Goal: Find specific page/section: Find specific page/section

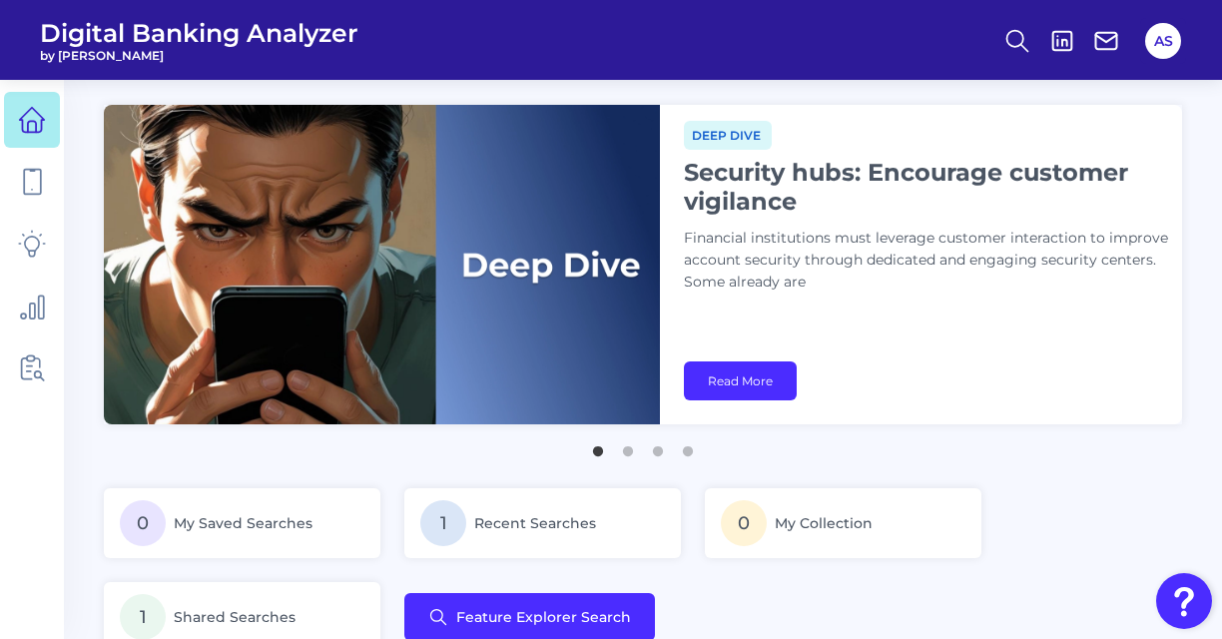
scroll to position [4, 0]
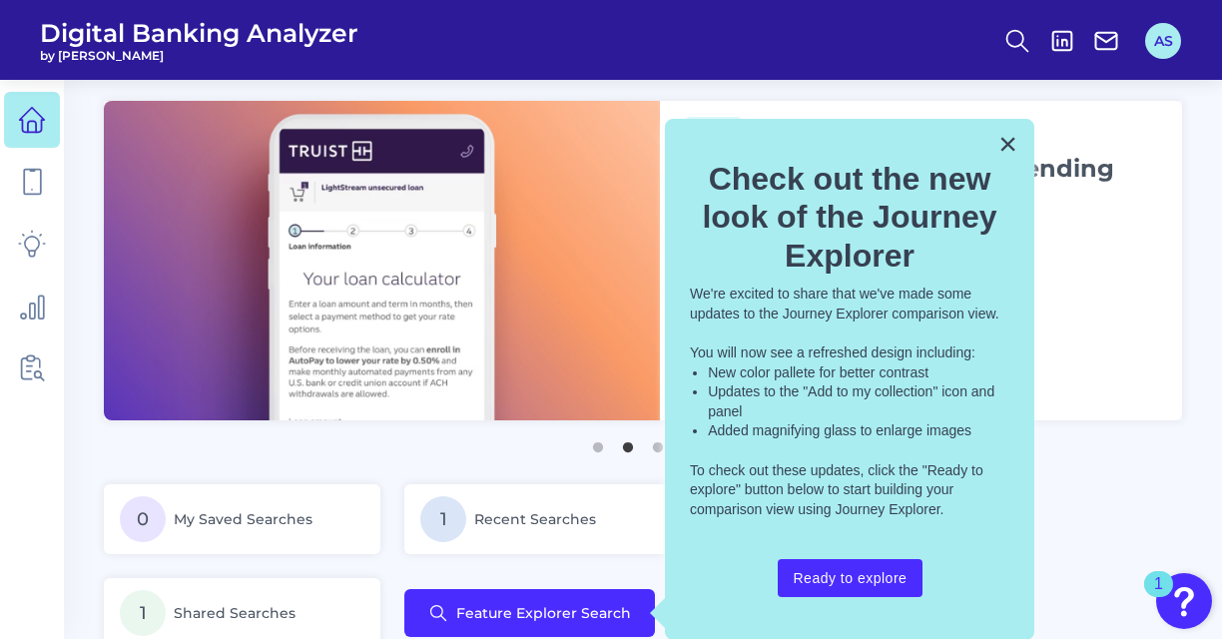
click at [1154, 55] on button "AS" at bounding box center [1163, 41] width 36 height 36
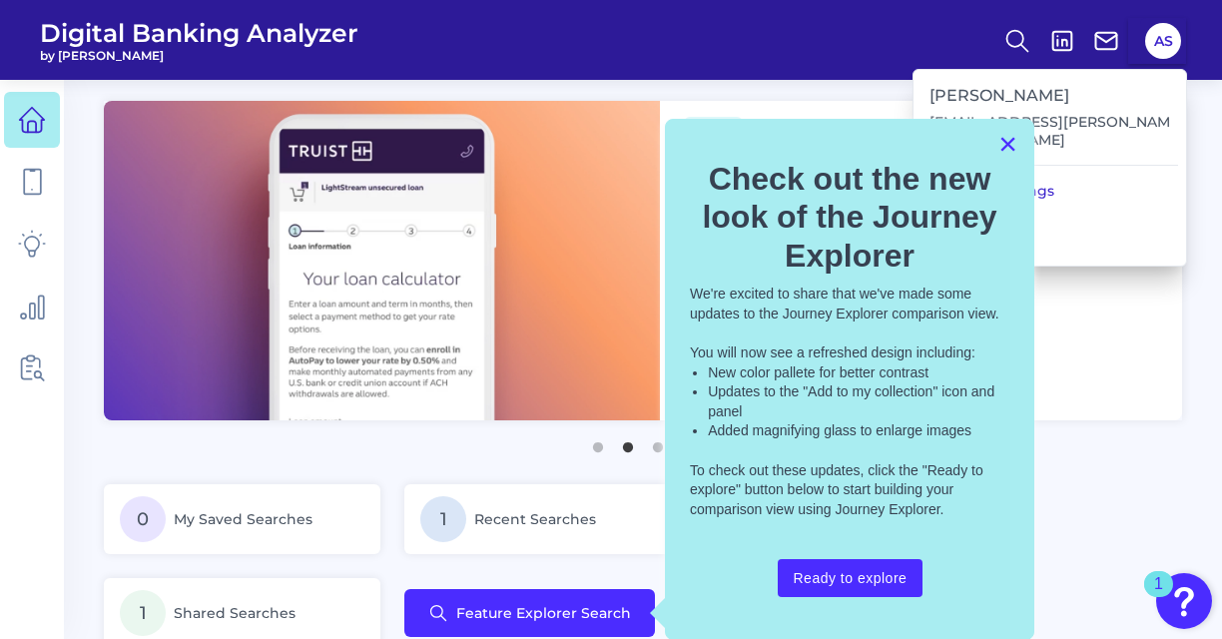
click at [1008, 146] on button "×" at bounding box center [1008, 144] width 19 height 32
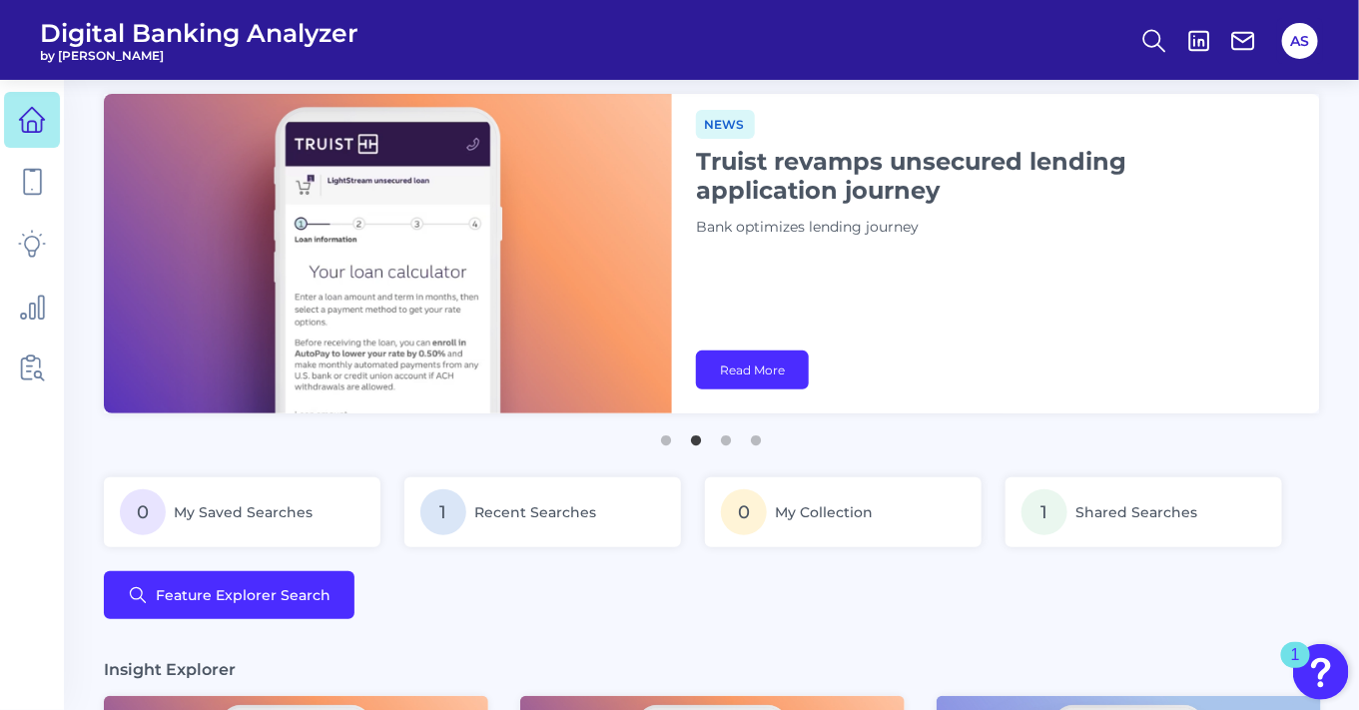
scroll to position [0, 0]
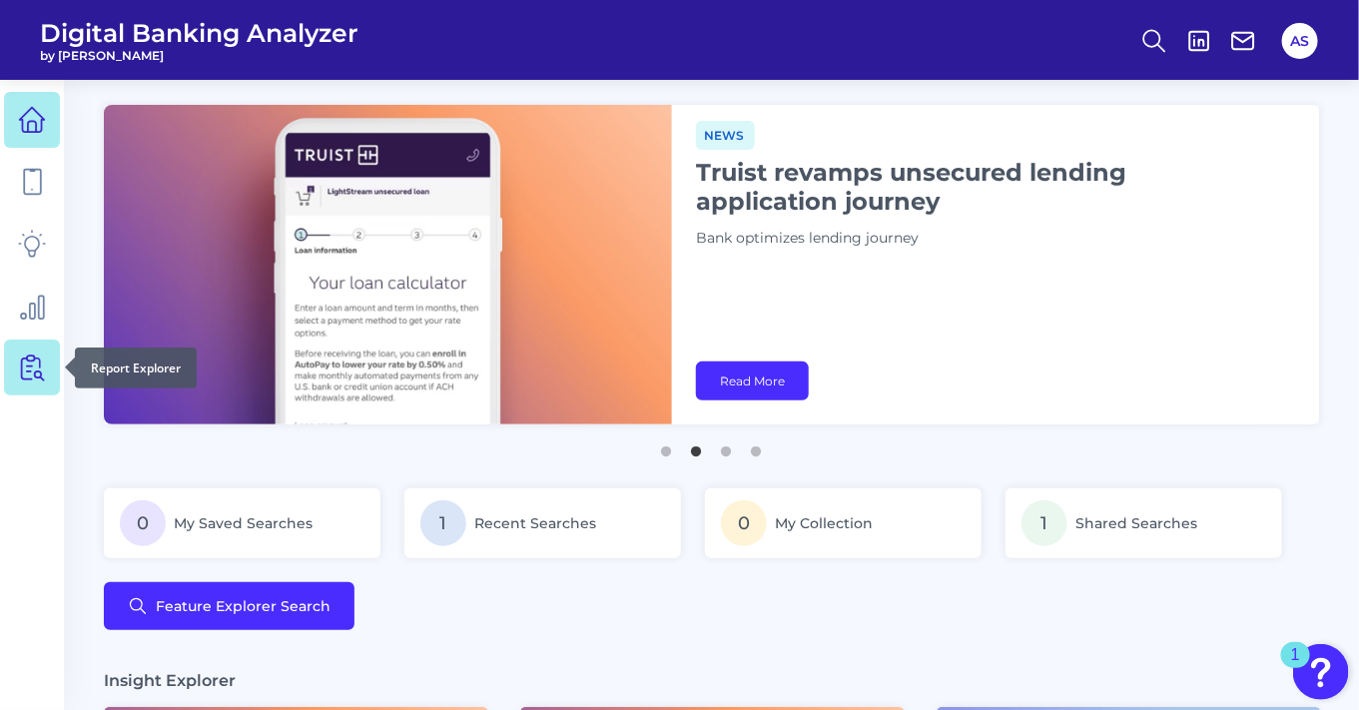
click at [34, 364] on icon at bounding box center [32, 368] width 28 height 28
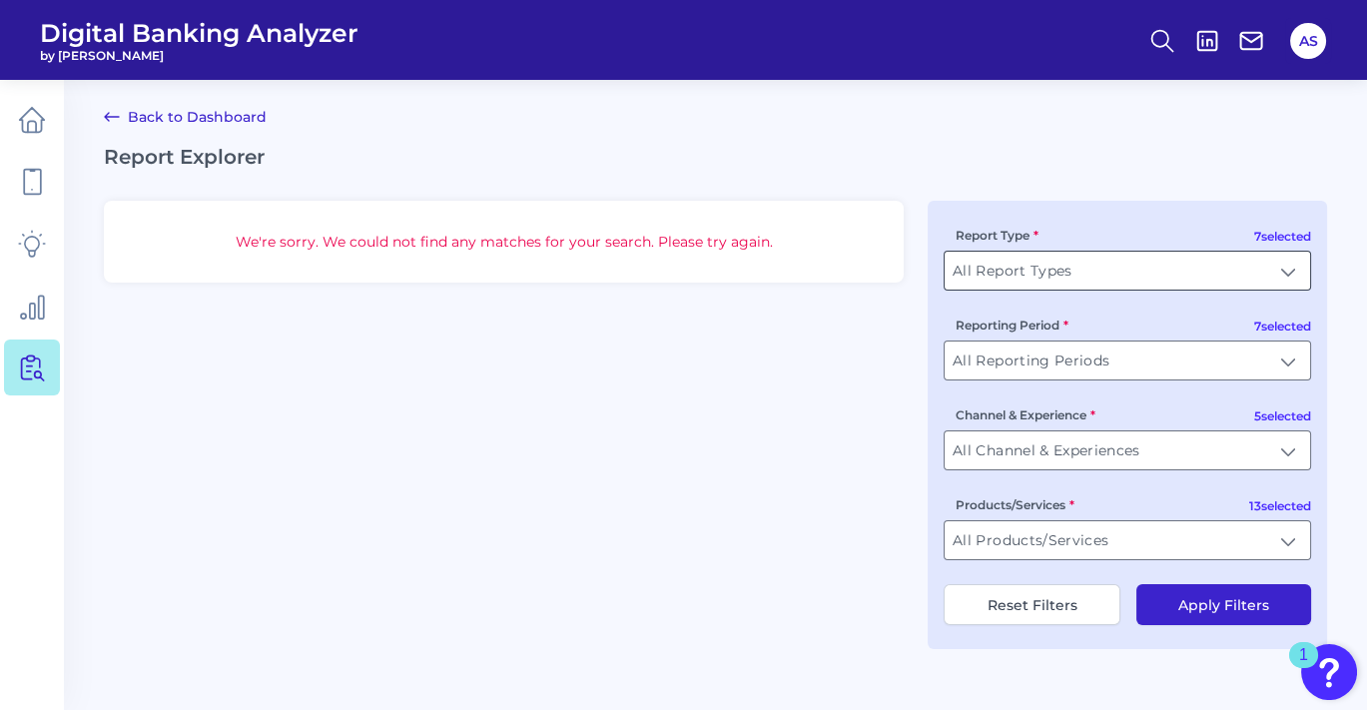
click at [1211, 279] on input "All Report Types" at bounding box center [1127, 271] width 365 height 38
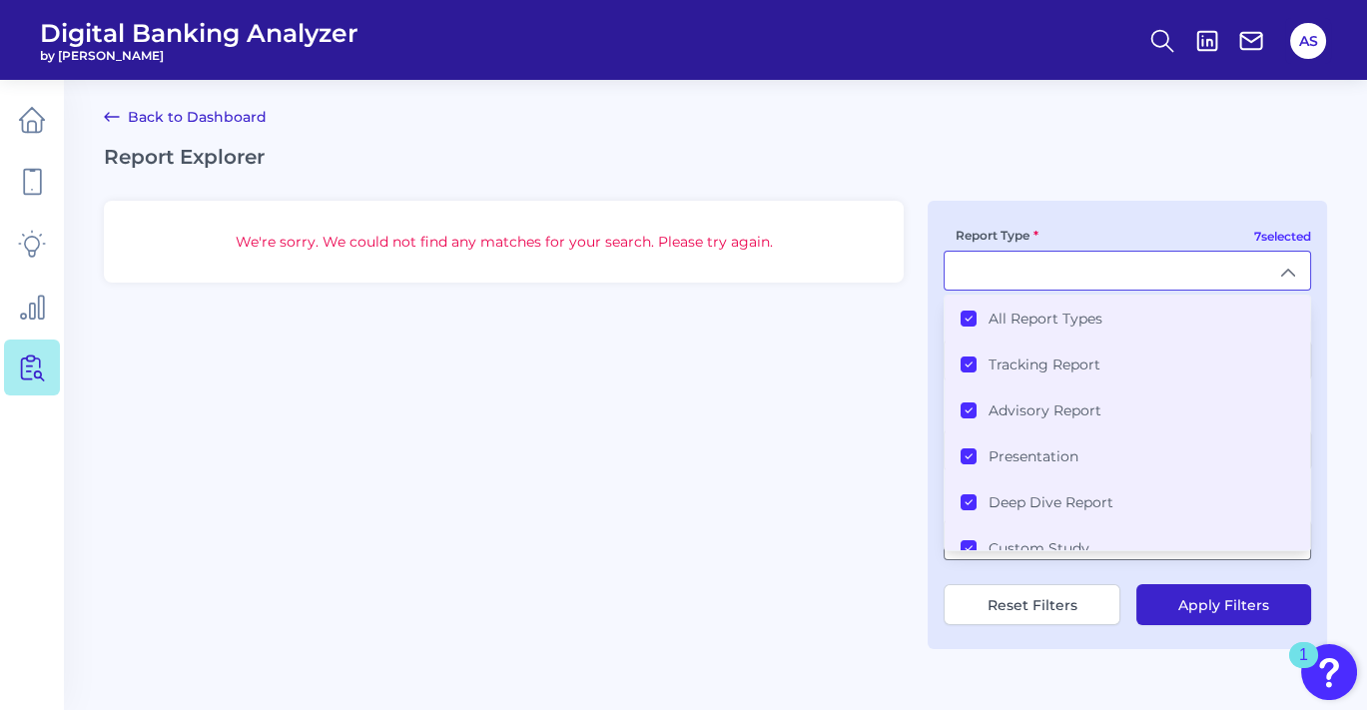
click at [870, 370] on div "We're sorry. We could not find any matches for your search. Please try again. 7…" at bounding box center [715, 425] width 1223 height 448
type input "All Report Types"
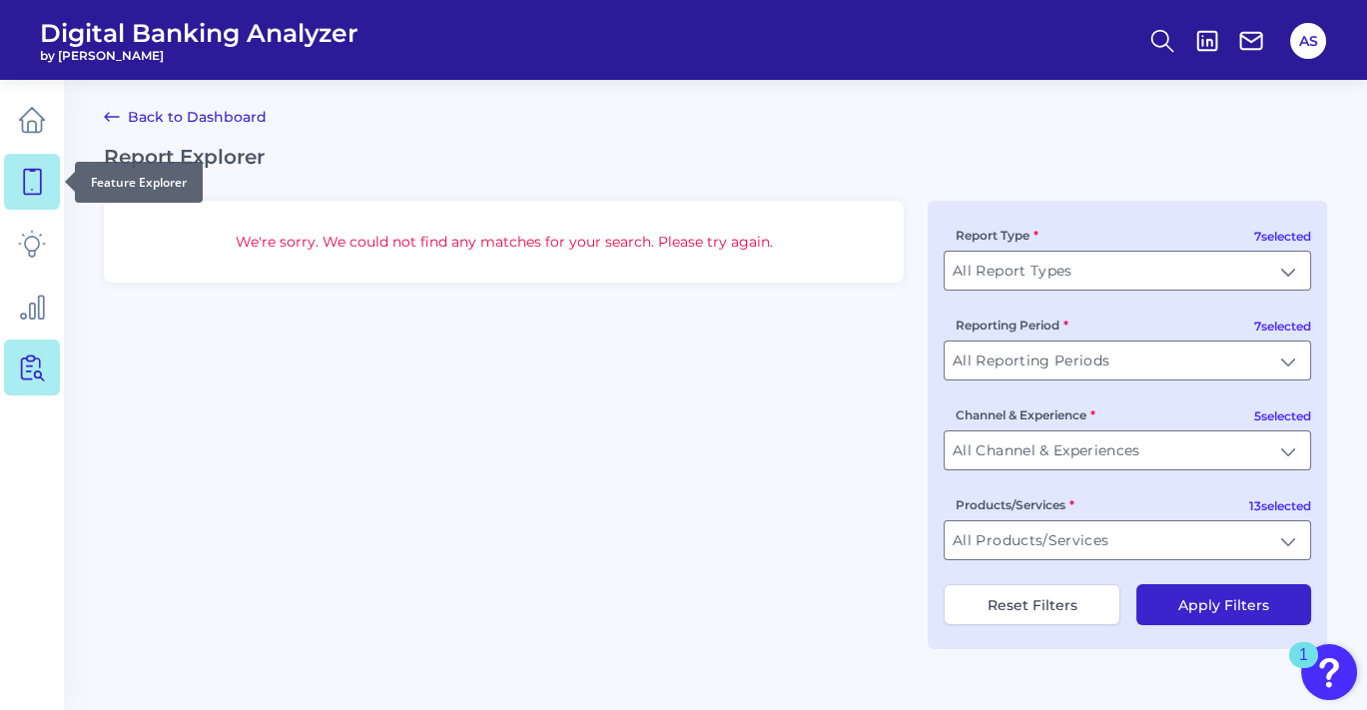
click at [22, 192] on icon at bounding box center [32, 182] width 28 height 28
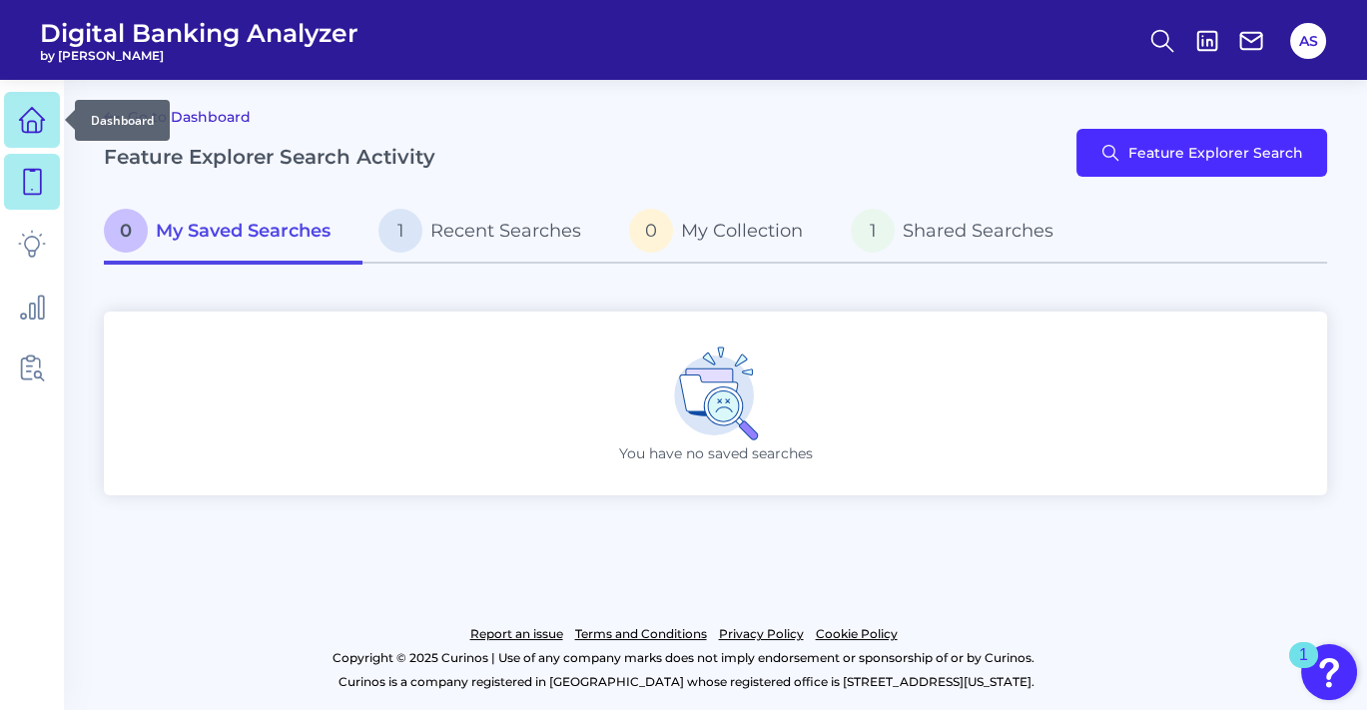
click at [31, 124] on icon at bounding box center [32, 120] width 28 height 28
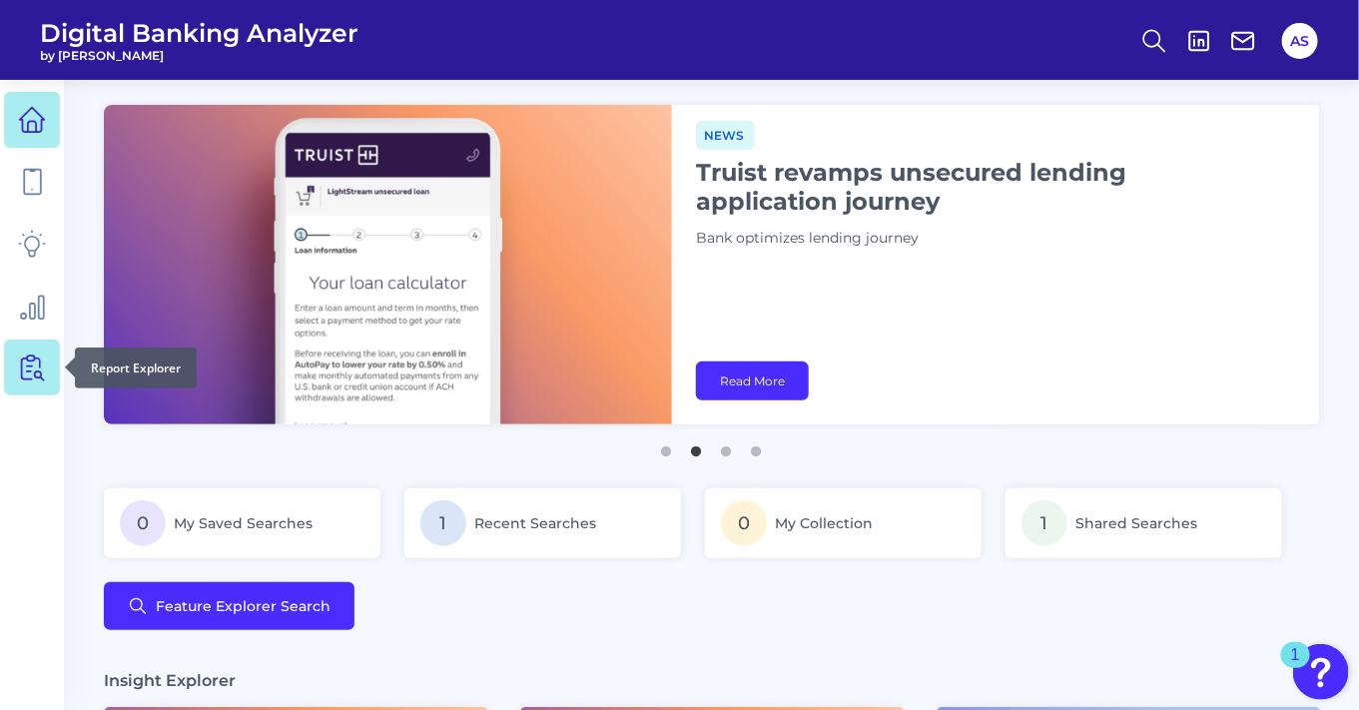
click at [42, 361] on icon at bounding box center [32, 368] width 28 height 28
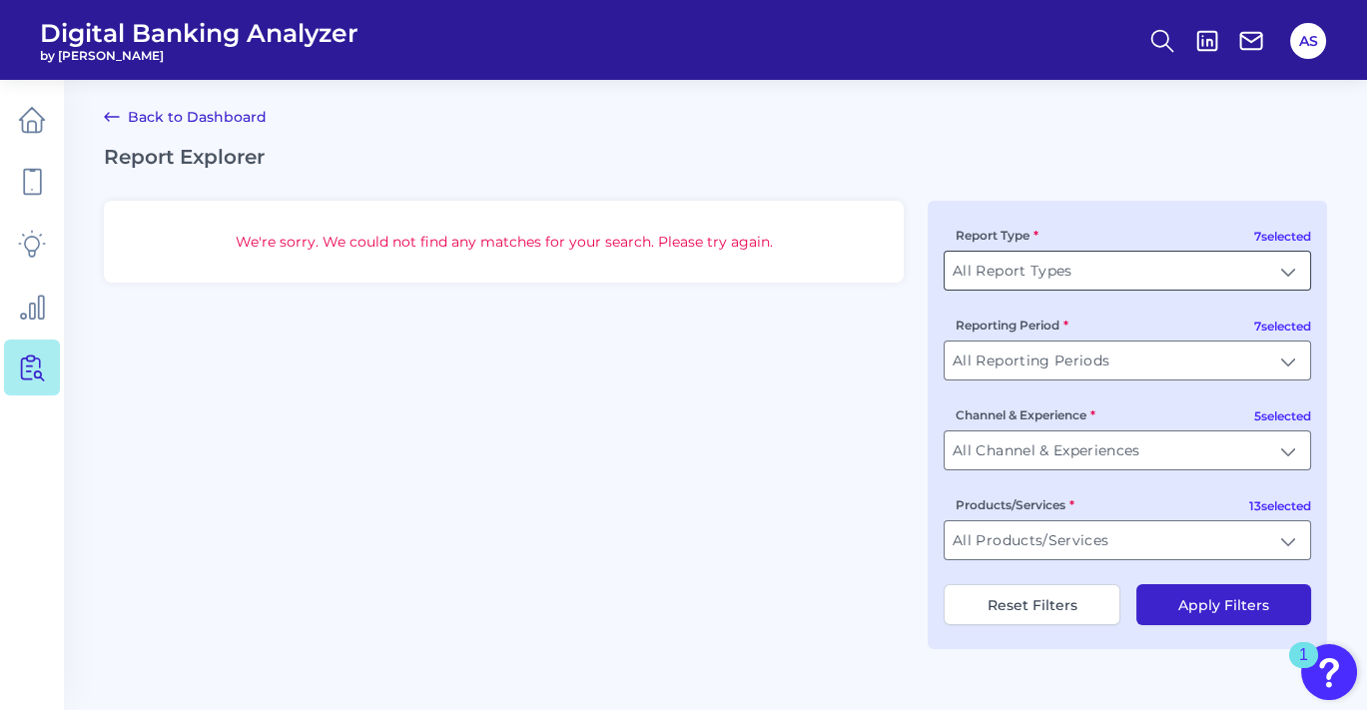
click at [1176, 258] on input "All Report Types" at bounding box center [1127, 271] width 365 height 38
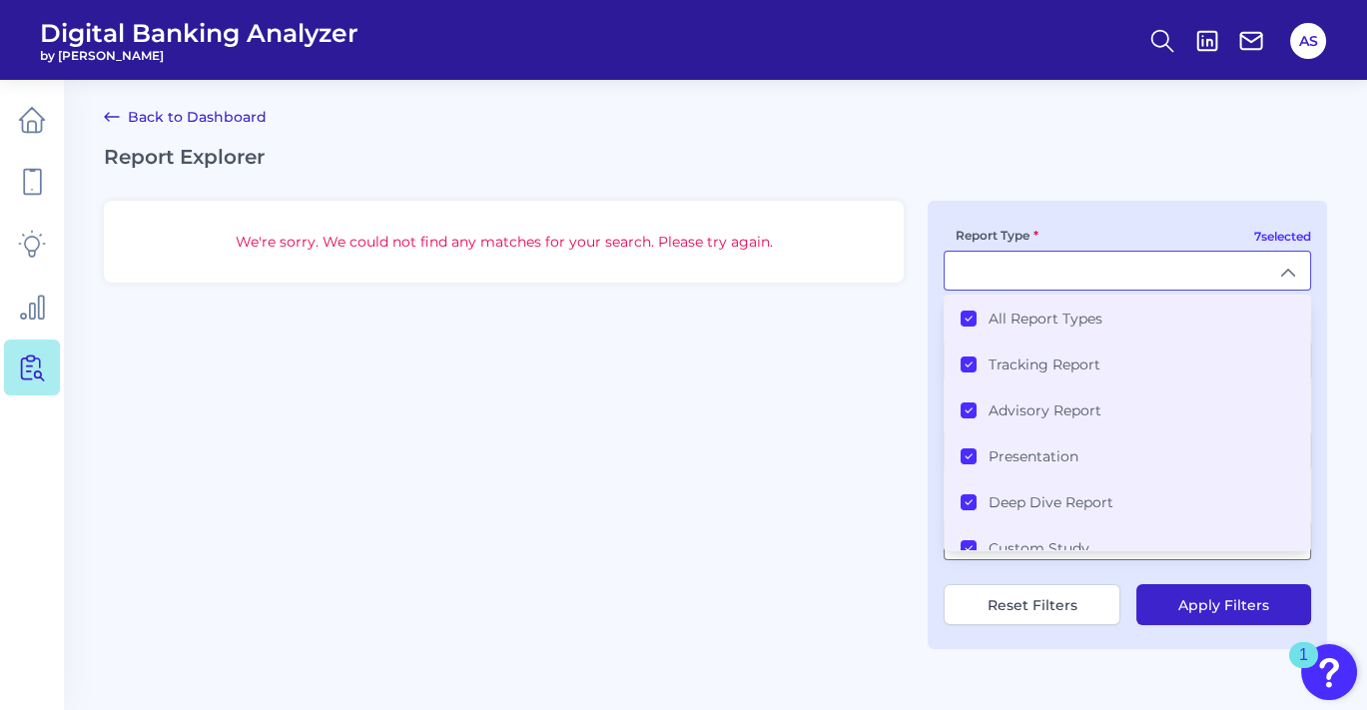
click at [1229, 268] on input "Report Type" at bounding box center [1127, 271] width 365 height 38
type input "All Report Types"
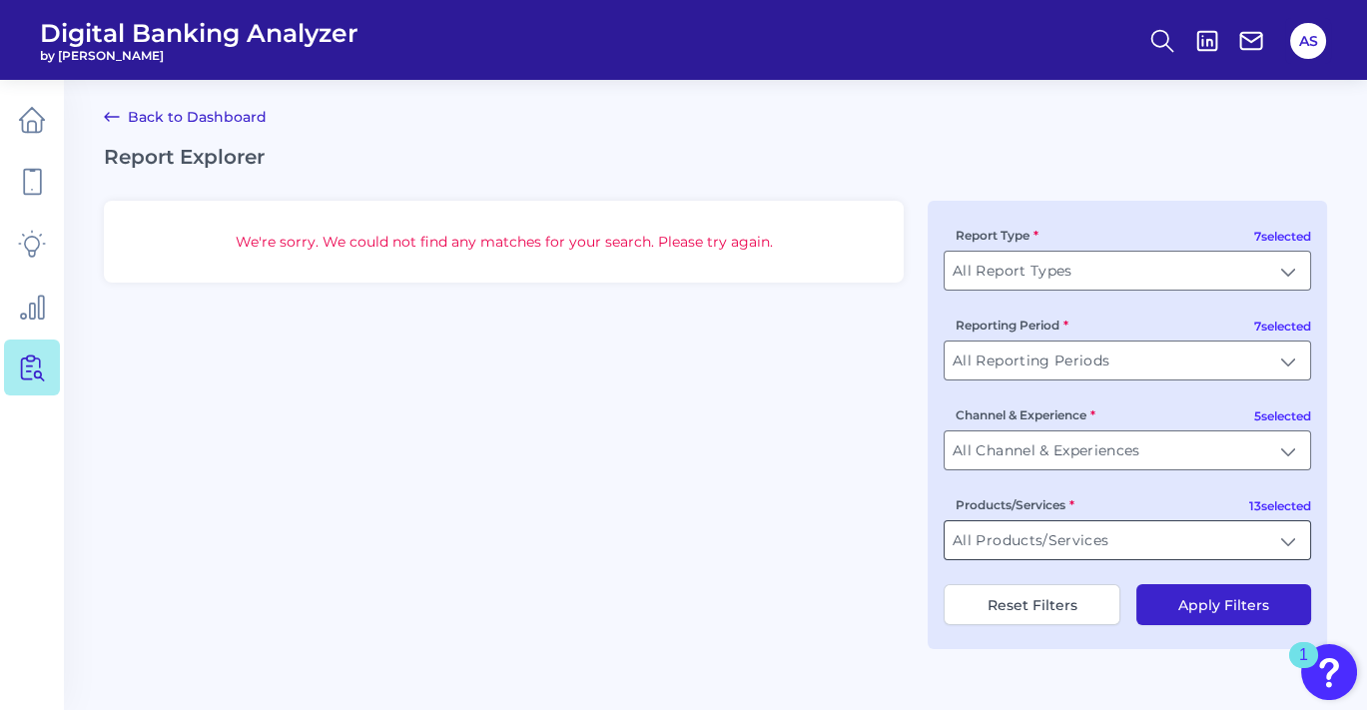
click at [1229, 550] on input "All Products/Services" at bounding box center [1127, 540] width 365 height 38
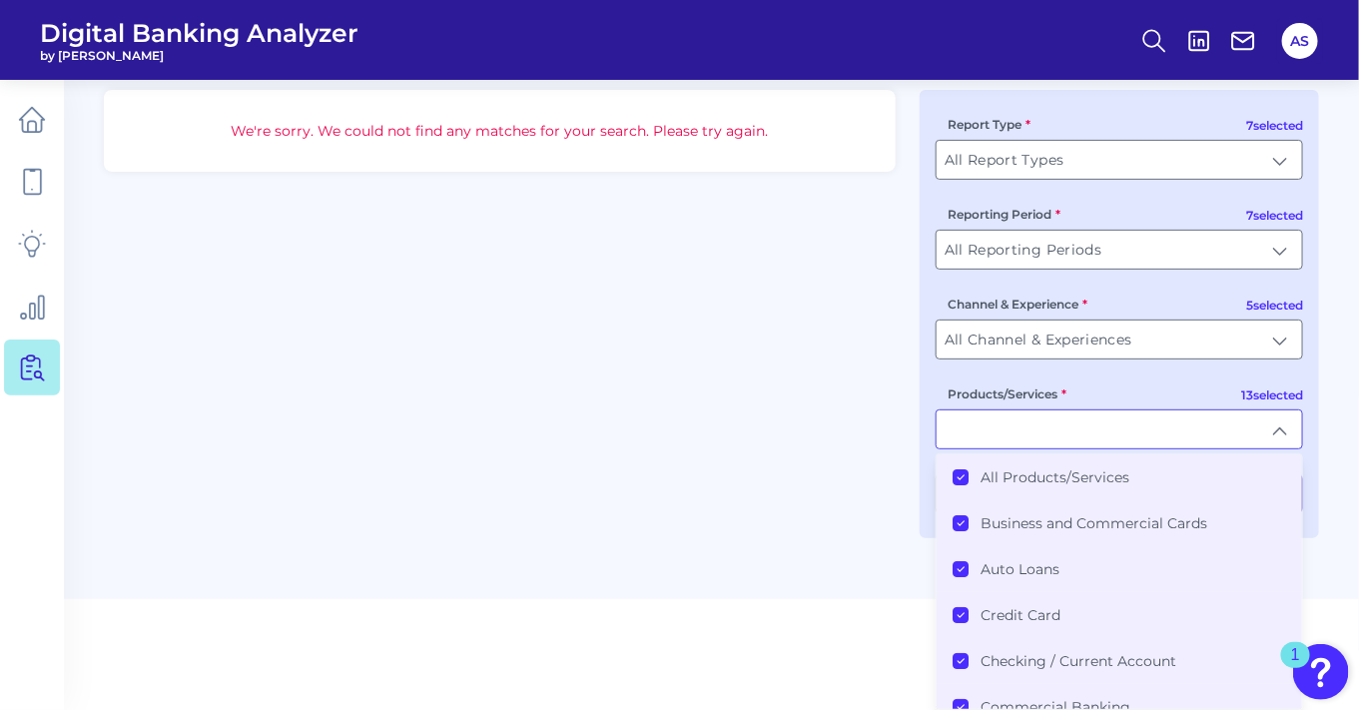
click at [841, 345] on div "We're sorry. We could not find any matches for your search. Please try again. 7…" at bounding box center [711, 314] width 1215 height 448
type input "All Products/Services"
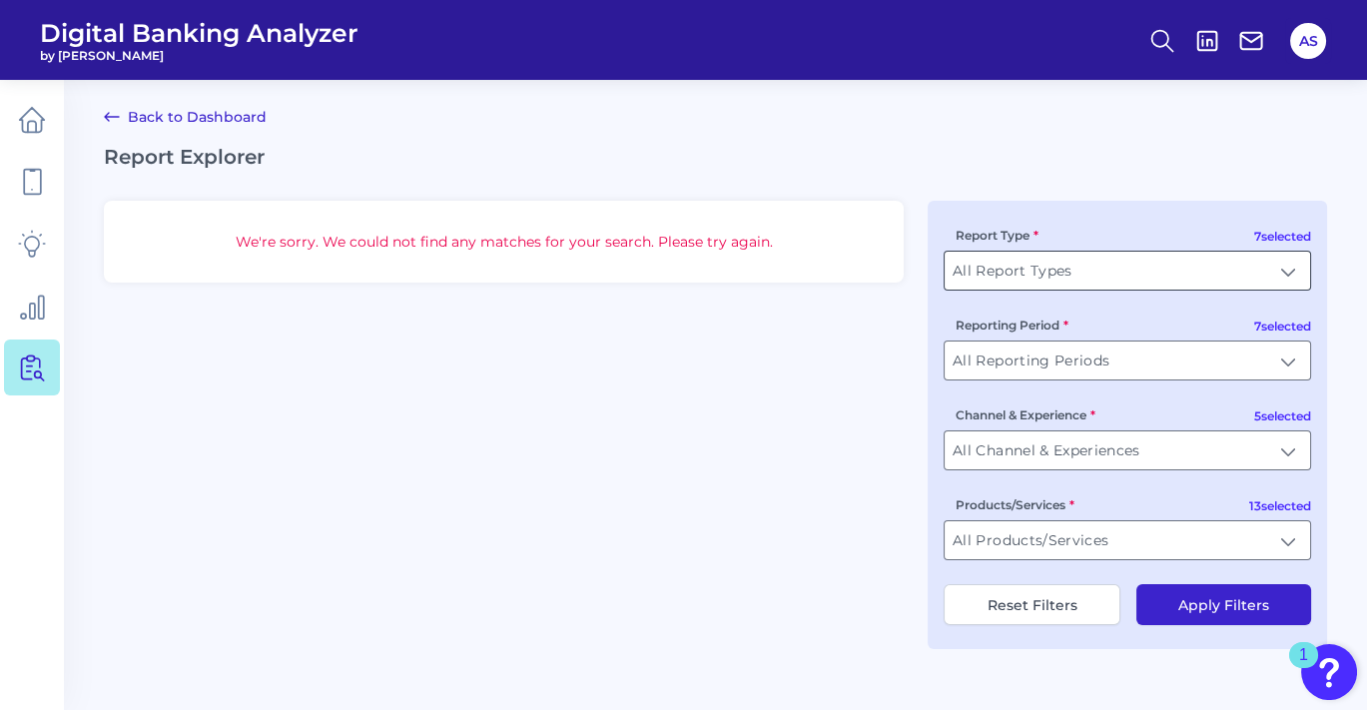
click at [1229, 273] on input "All Report Types" at bounding box center [1127, 271] width 365 height 38
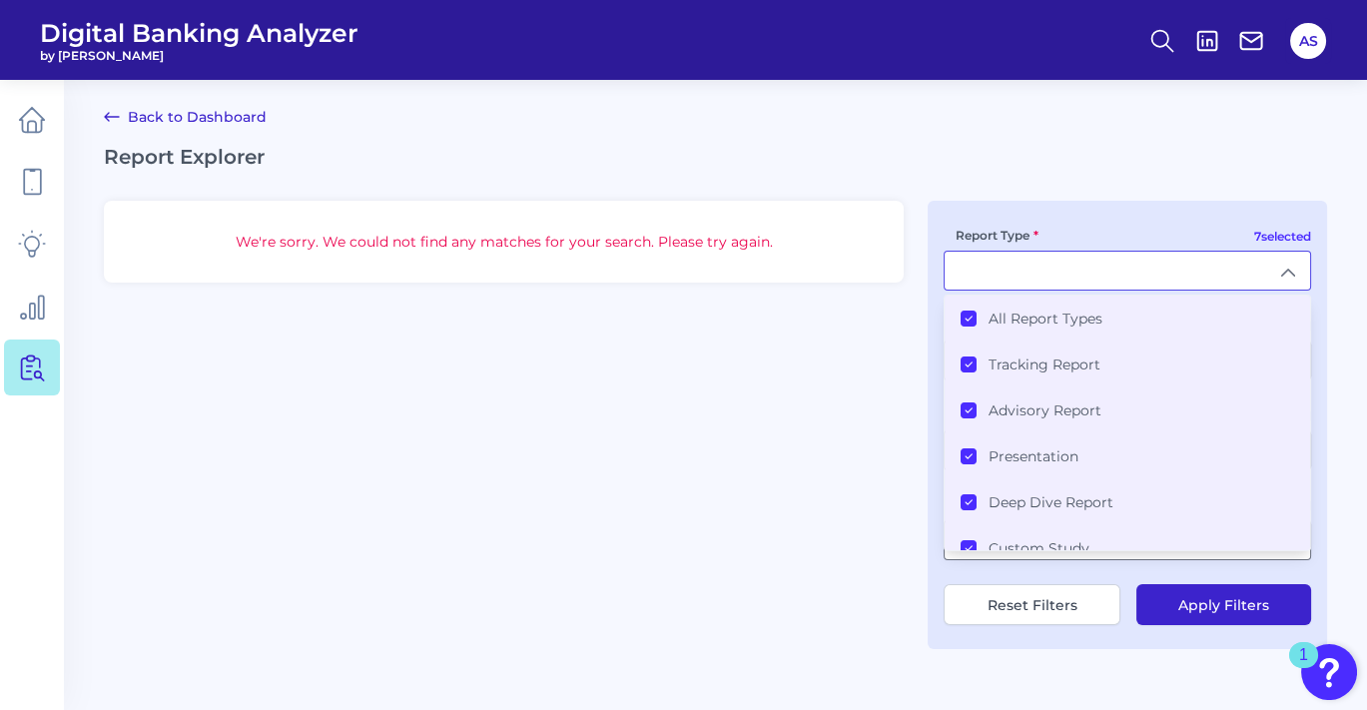
click at [1229, 273] on input "Report Type" at bounding box center [1127, 271] width 365 height 38
type input "All Report Types"
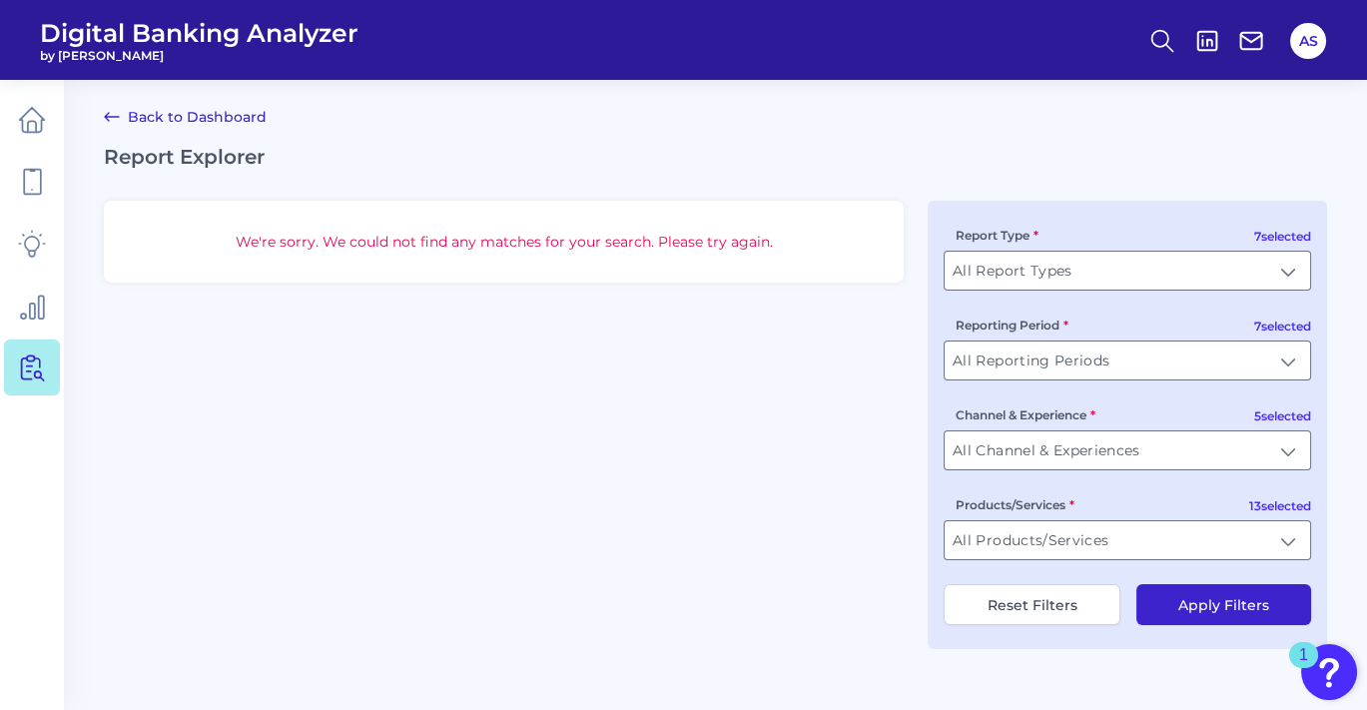
click at [1073, 134] on main "Back to Dashboard Report Explorer We're sorry. We could not find any matches fo…" at bounding box center [683, 355] width 1367 height 710
click at [623, 242] on div "We're sorry. We could not find any matches for your search. Please try again." at bounding box center [504, 242] width 660 height 18
